Goal: Check status: Check status

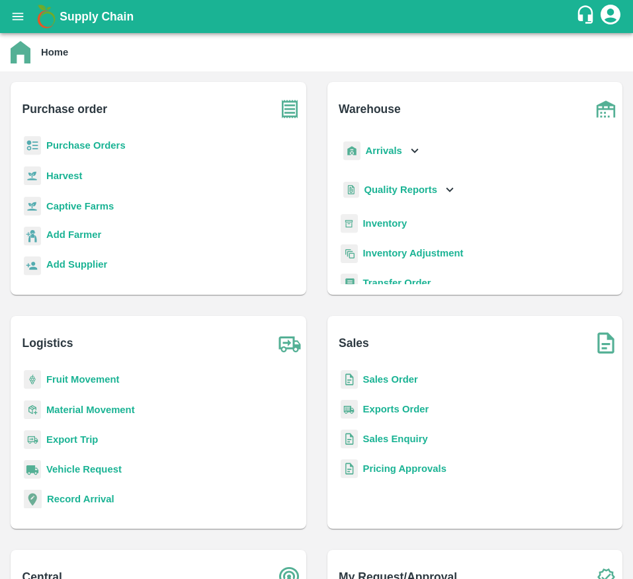
scroll to position [194, 0]
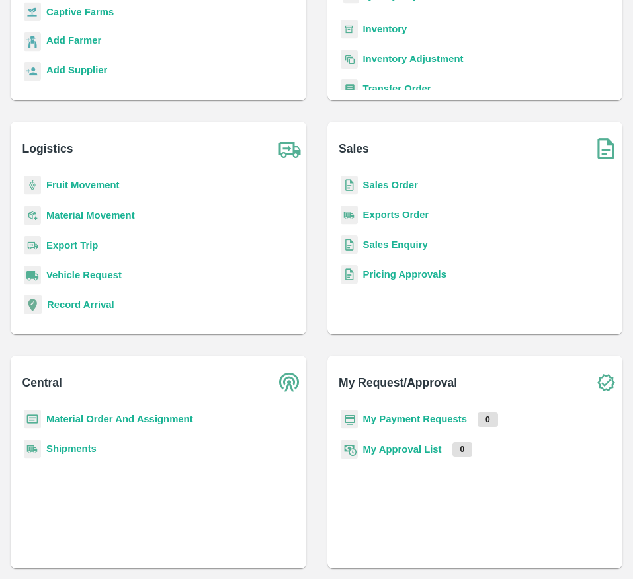
click at [403, 415] on b "My Payment Requests" at bounding box center [415, 419] width 104 height 11
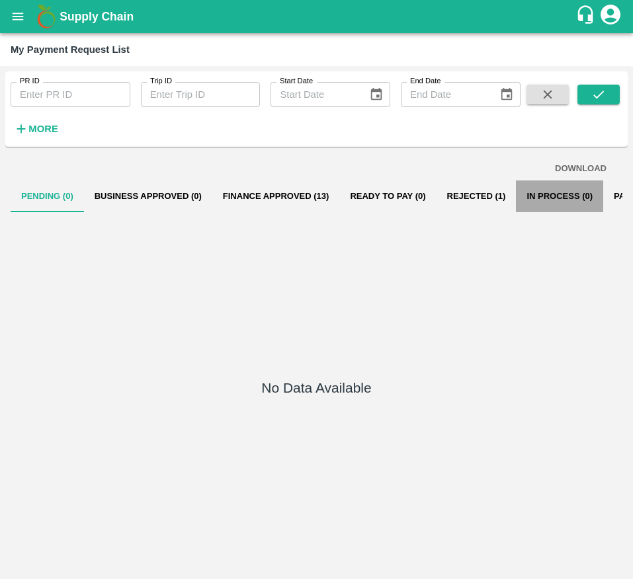
click at [562, 198] on button "In Process (0)" at bounding box center [559, 197] width 87 height 32
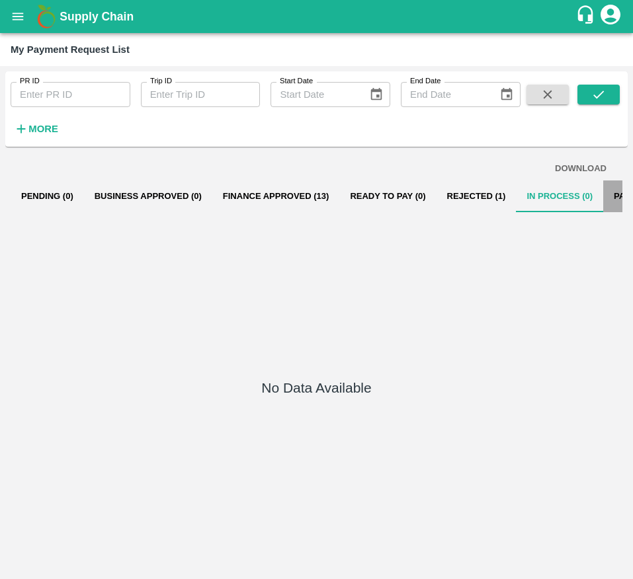
click at [618, 198] on button "Paid (430)" at bounding box center [634, 197] width 63 height 32
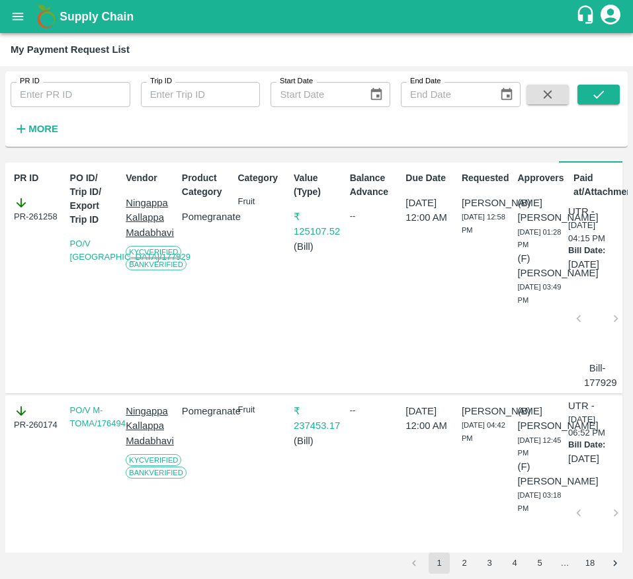
scroll to position [51, 0]
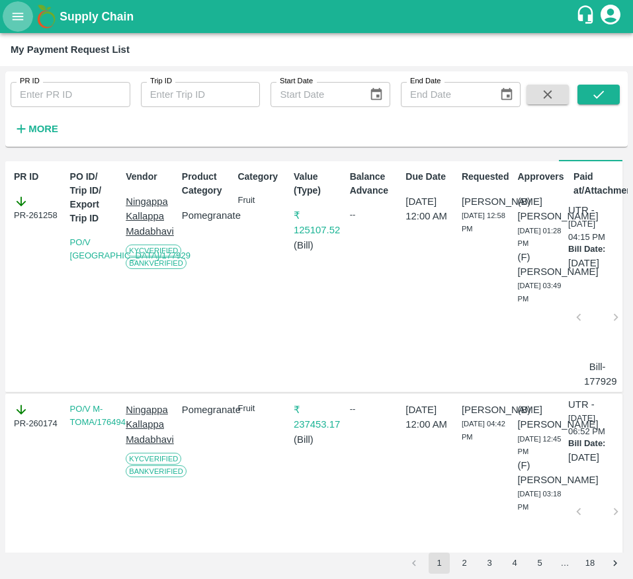
click at [17, 17] on icon "open drawer" at bounding box center [18, 16] width 15 height 15
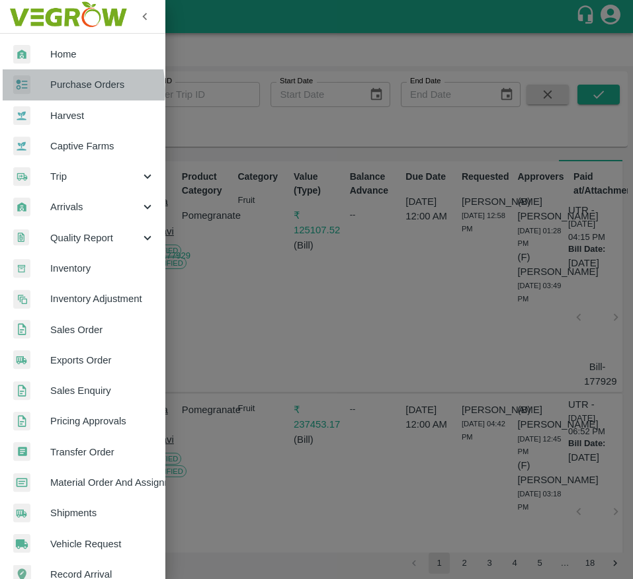
click at [57, 90] on span "Purchase Orders" at bounding box center [102, 84] width 104 height 15
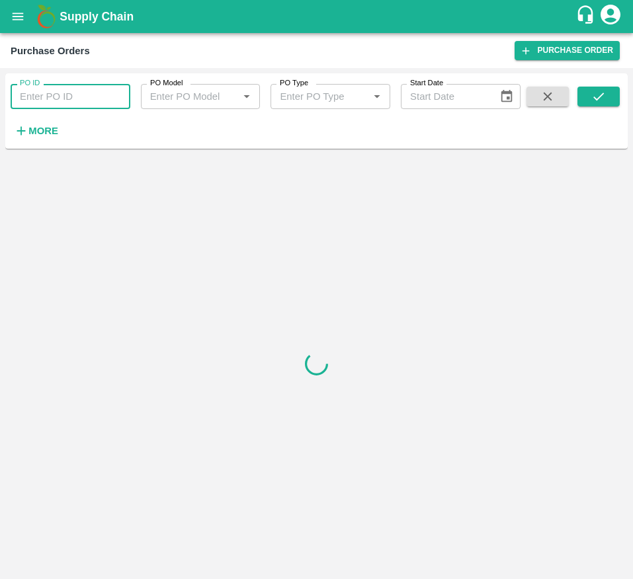
click at [53, 97] on input "PO ID" at bounding box center [71, 96] width 120 height 25
type input "176916"
click at [591, 98] on icon "submit" at bounding box center [598, 96] width 15 height 15
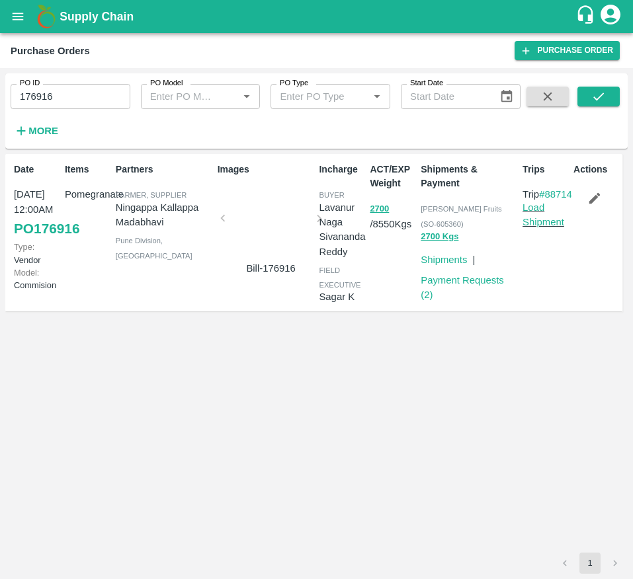
click at [267, 225] on div at bounding box center [271, 222] width 86 height 70
